Goal: Task Accomplishment & Management: Manage account settings

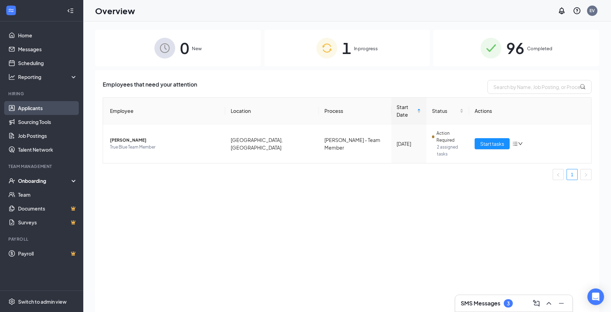
click at [42, 110] on link "Applicants" at bounding box center [47, 108] width 59 height 14
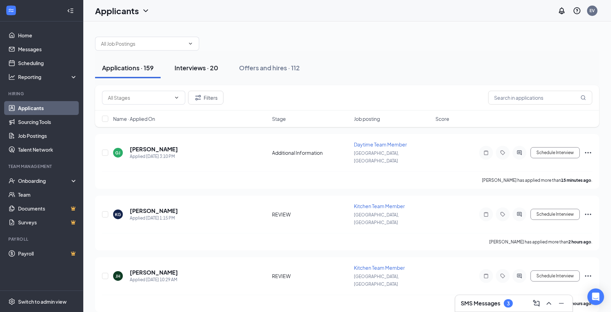
click at [198, 65] on div "Interviews · 20" at bounding box center [196, 67] width 44 height 9
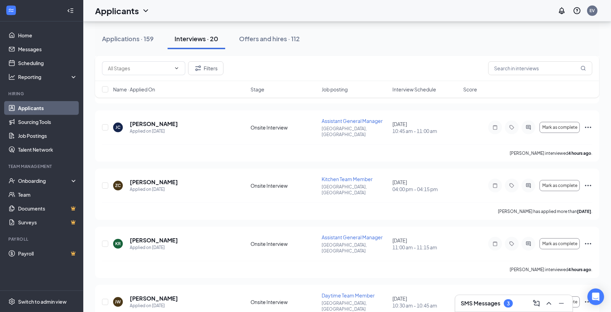
scroll to position [762, 0]
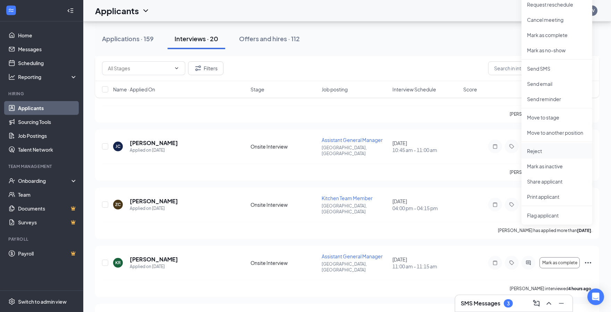
click at [556, 154] on p "Reject" at bounding box center [557, 151] width 60 height 7
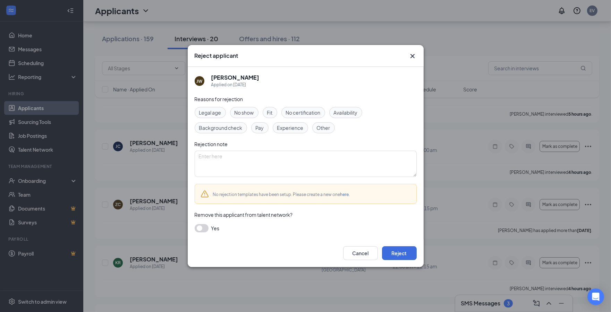
click at [251, 113] on span "No show" at bounding box center [243, 113] width 19 height 8
click at [396, 251] on button "Reject" at bounding box center [399, 254] width 35 height 14
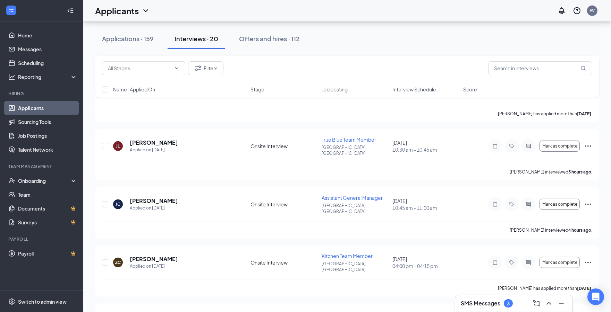
scroll to position [685, 0]
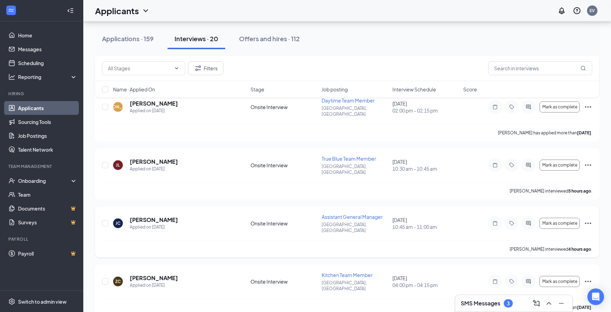
click at [585, 223] on icon "Ellipses" at bounding box center [588, 223] width 6 height 1
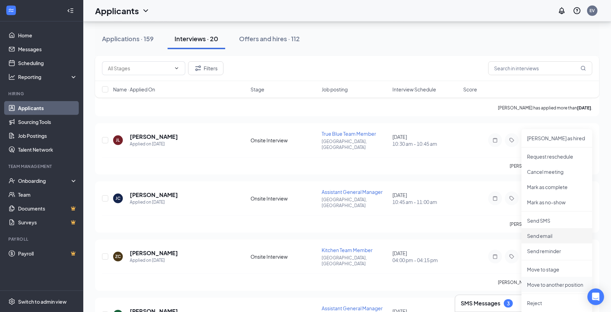
scroll to position [723, 0]
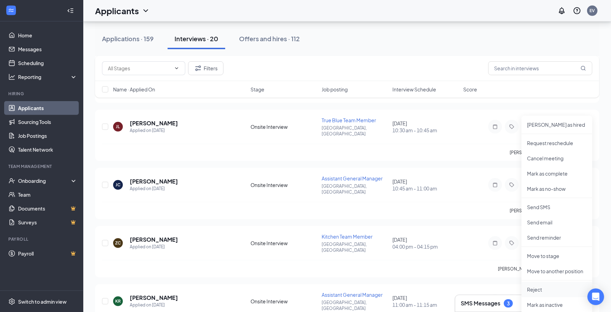
click at [543, 289] on p "Reject" at bounding box center [557, 289] width 60 height 7
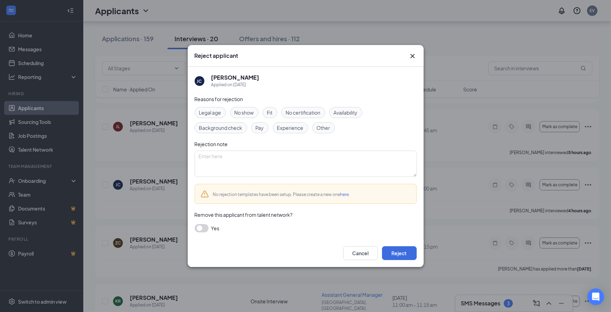
click at [321, 133] on div "Other" at bounding box center [323, 127] width 23 height 11
click at [403, 252] on button "Reject" at bounding box center [399, 254] width 35 height 14
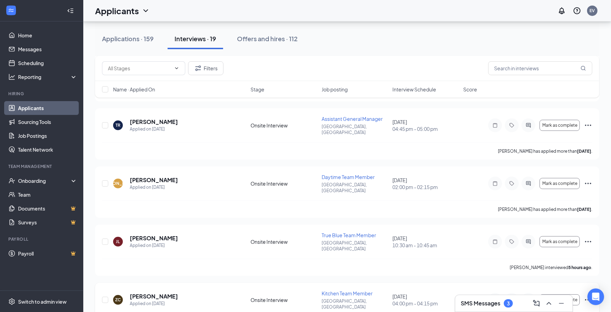
scroll to position [608, 0]
click at [587, 238] on icon "Ellipses" at bounding box center [588, 242] width 8 height 8
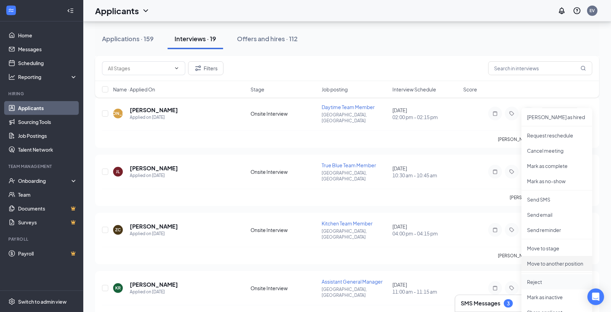
scroll to position [685, 0]
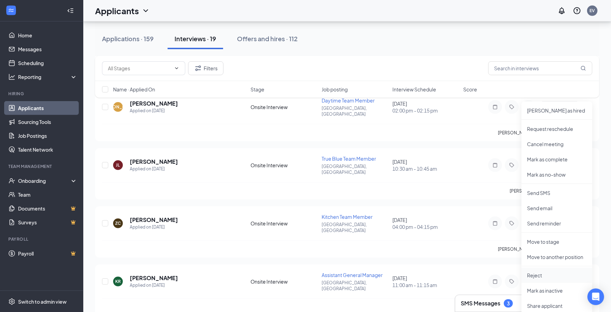
click at [542, 278] on p "Reject" at bounding box center [557, 275] width 60 height 7
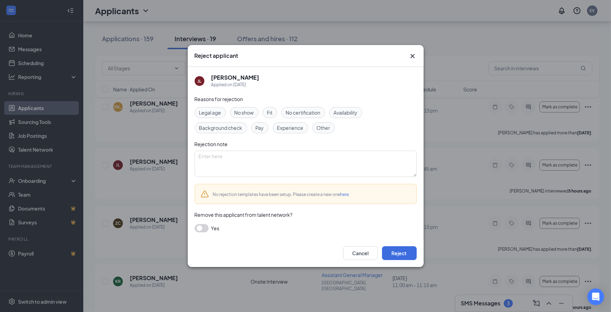
click at [250, 112] on span "No show" at bounding box center [243, 113] width 19 height 8
click at [403, 252] on button "Reject" at bounding box center [399, 254] width 35 height 14
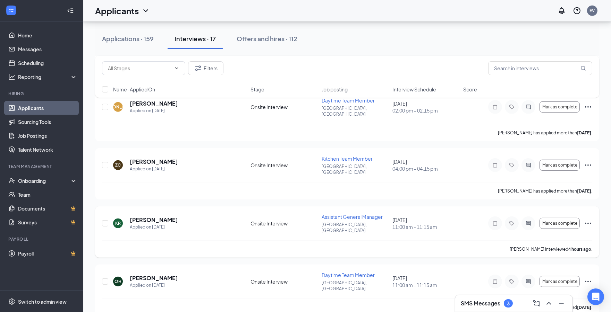
click at [587, 220] on icon "Ellipses" at bounding box center [588, 224] width 8 height 8
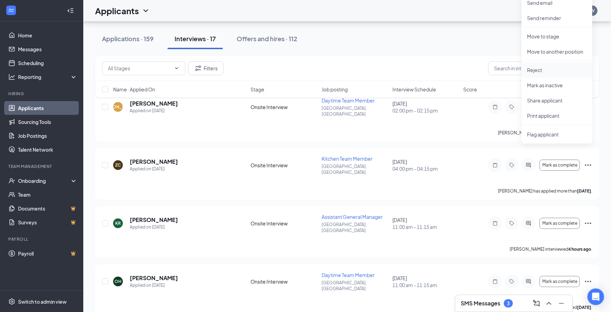
click at [539, 72] on p "Reject" at bounding box center [557, 70] width 60 height 7
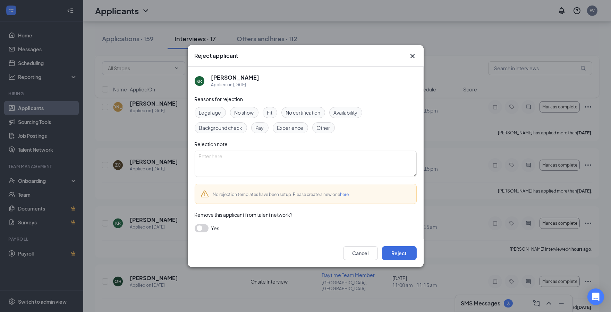
click at [250, 115] on span "No show" at bounding box center [243, 113] width 19 height 8
click at [400, 256] on button "Reject" at bounding box center [399, 254] width 35 height 14
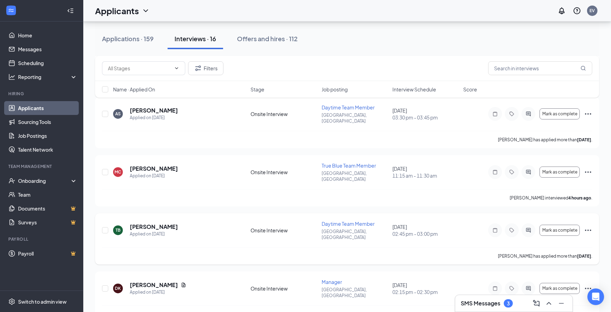
scroll to position [50, 0]
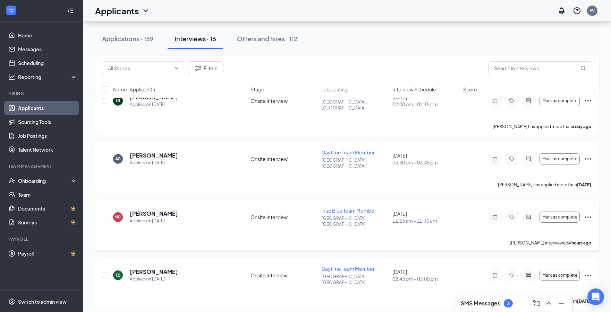
click at [584, 213] on icon "Ellipses" at bounding box center [588, 217] width 8 height 8
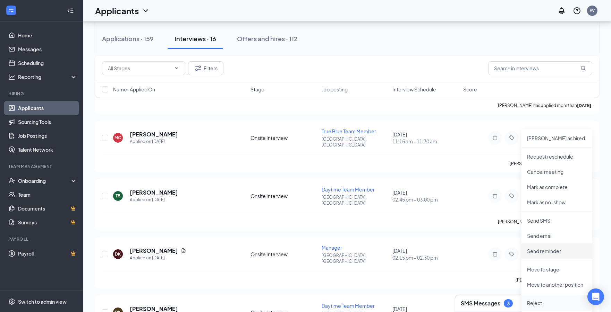
scroll to position [166, 0]
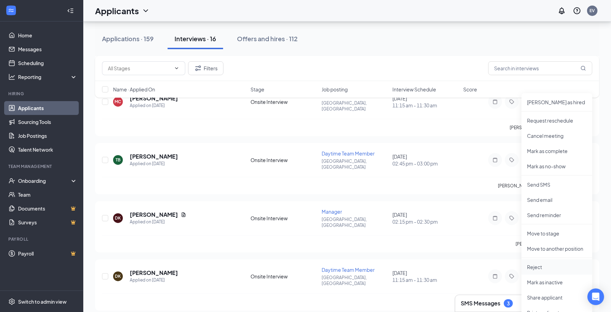
click at [545, 268] on p "Reject" at bounding box center [557, 267] width 60 height 7
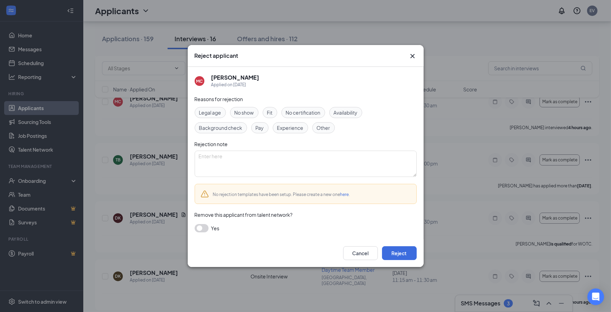
click at [321, 129] on span "Other" at bounding box center [324, 128] width 14 height 8
click at [412, 255] on button "Reject" at bounding box center [399, 254] width 35 height 14
